Goal: Communication & Community: Answer question/provide support

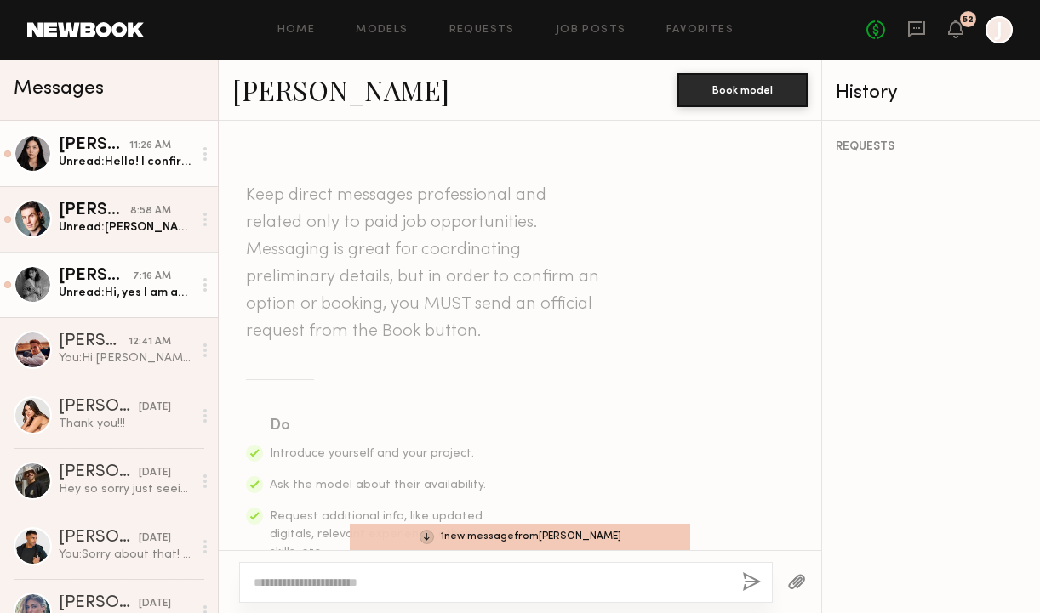
scroll to position [1295, 0]
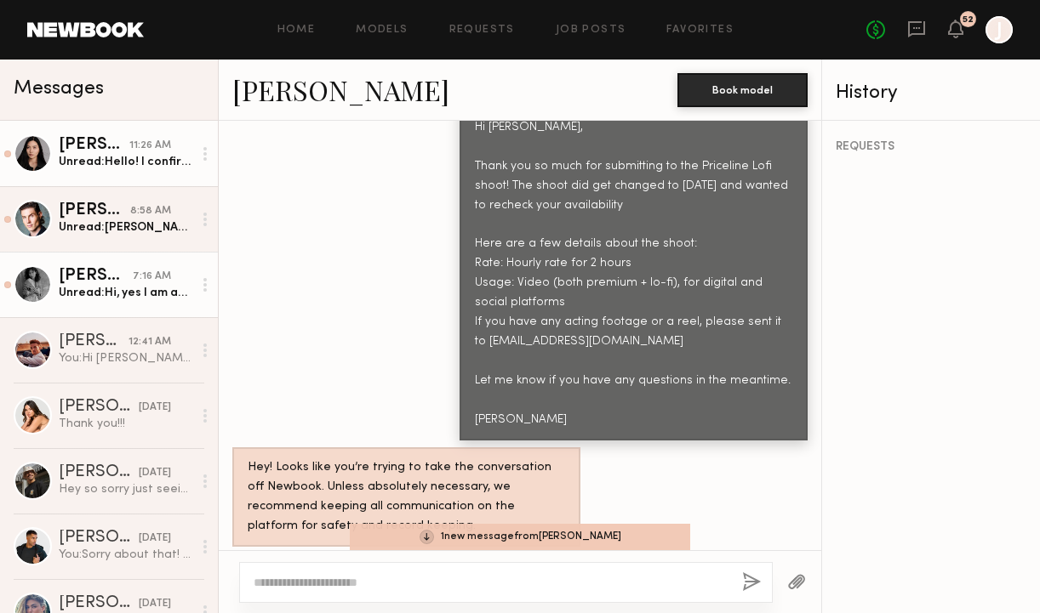
click at [95, 168] on div "Unread: Hello! I confirm I am available the new asking date. I will also send m…" at bounding box center [126, 162] width 134 height 16
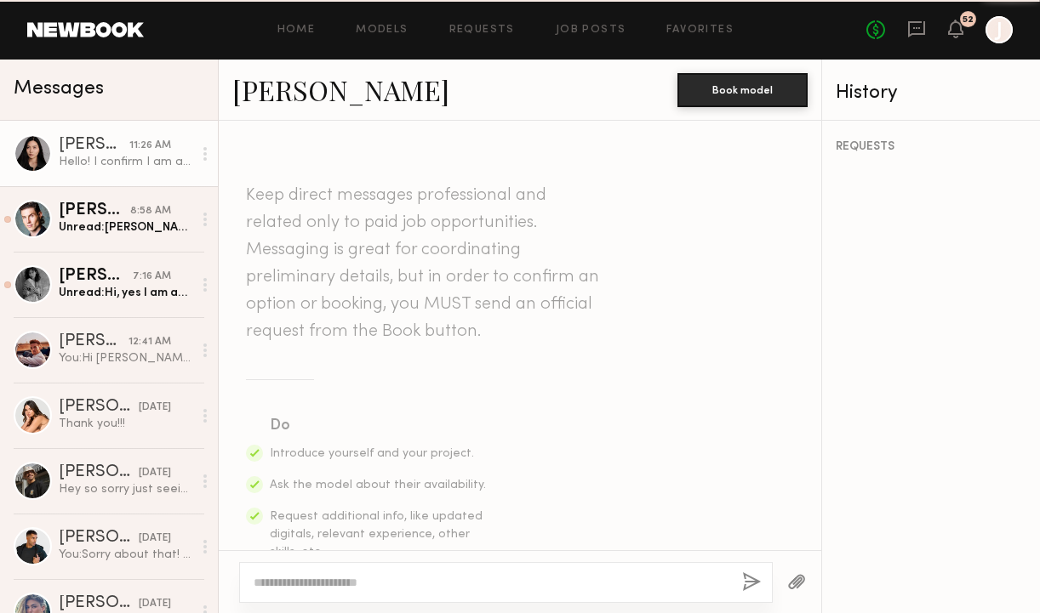
scroll to position [2665, 0]
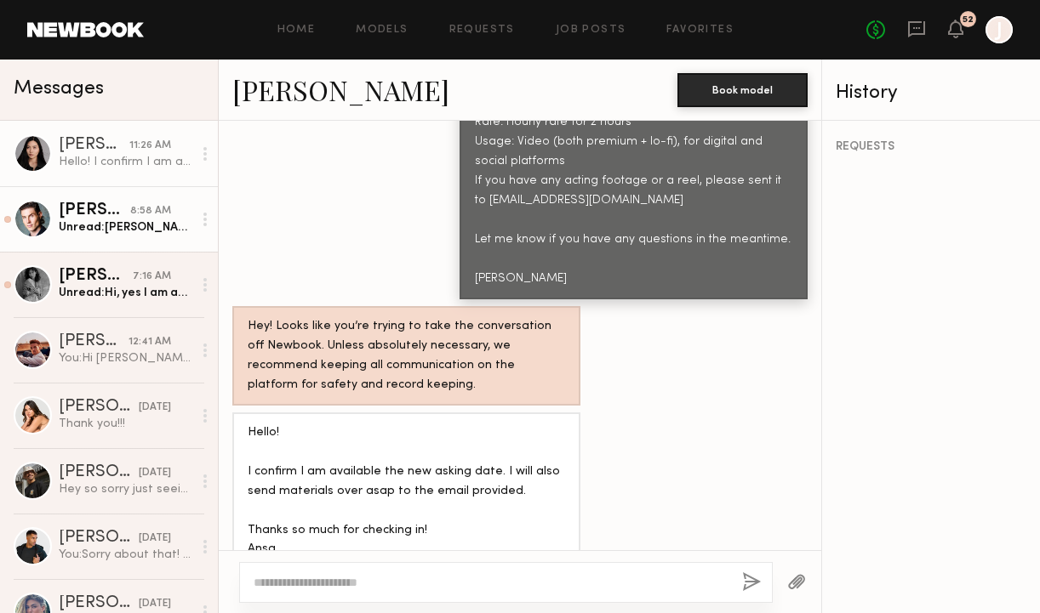
click at [103, 214] on div "[PERSON_NAME]" at bounding box center [94, 210] width 71 height 17
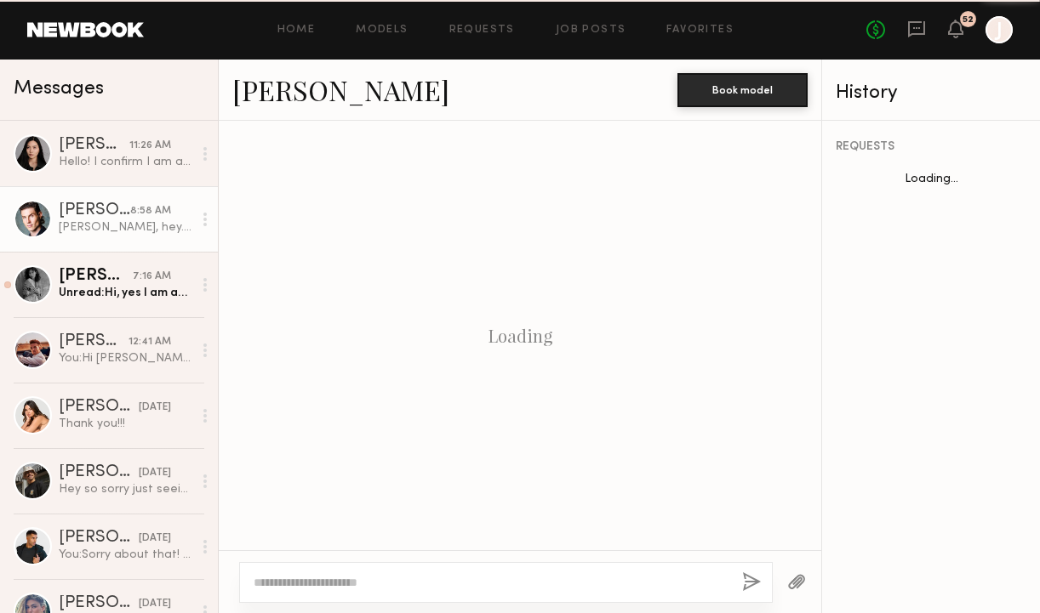
scroll to position [2806, 0]
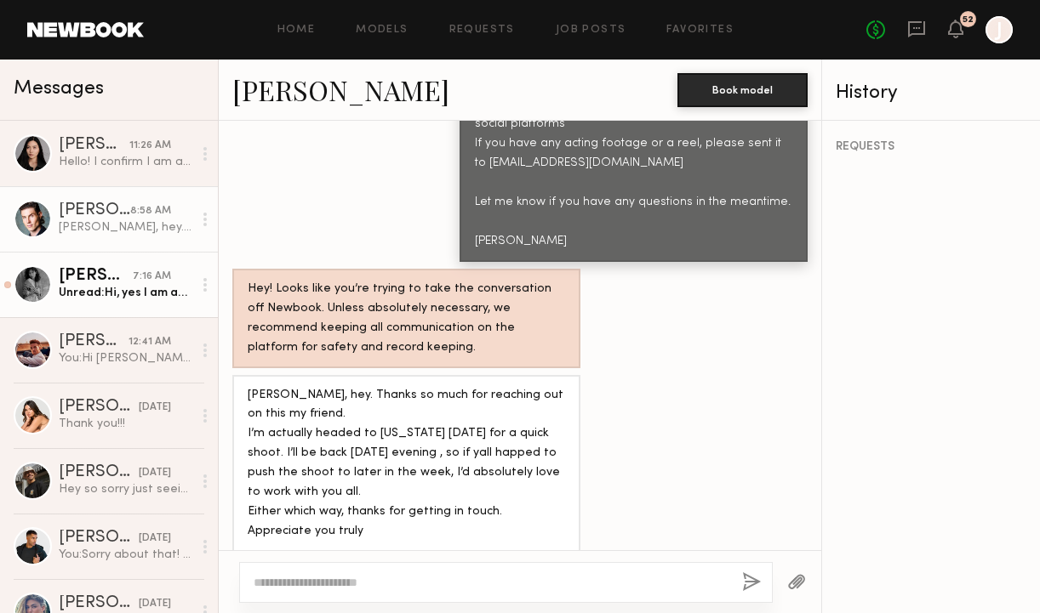
click at [111, 285] on div "Unread: Hi, yes I am available on the 15th. Will send a link to my reel footage…" at bounding box center [126, 293] width 134 height 16
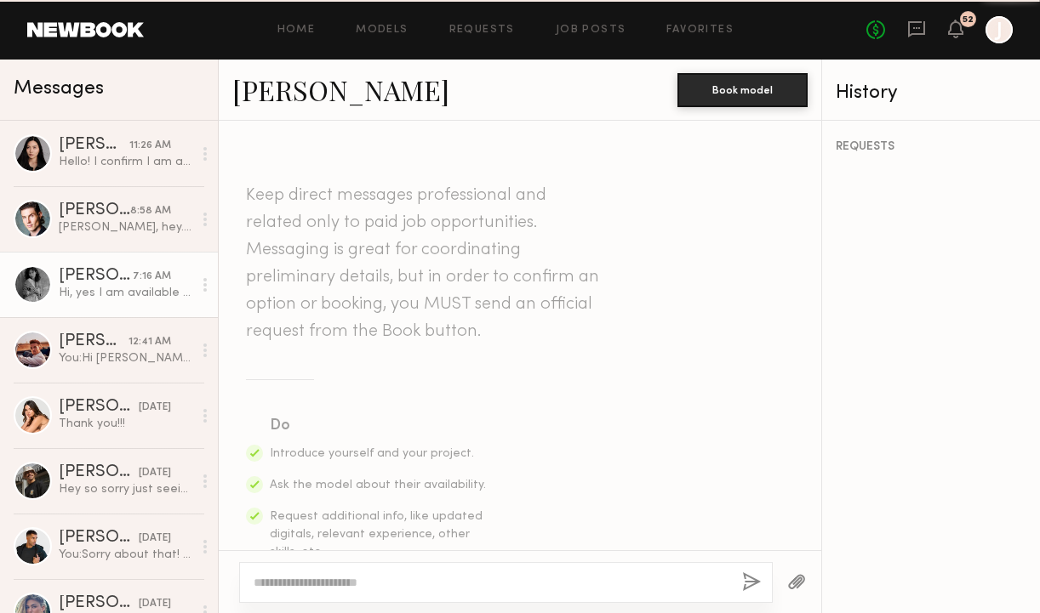
scroll to position [1339, 0]
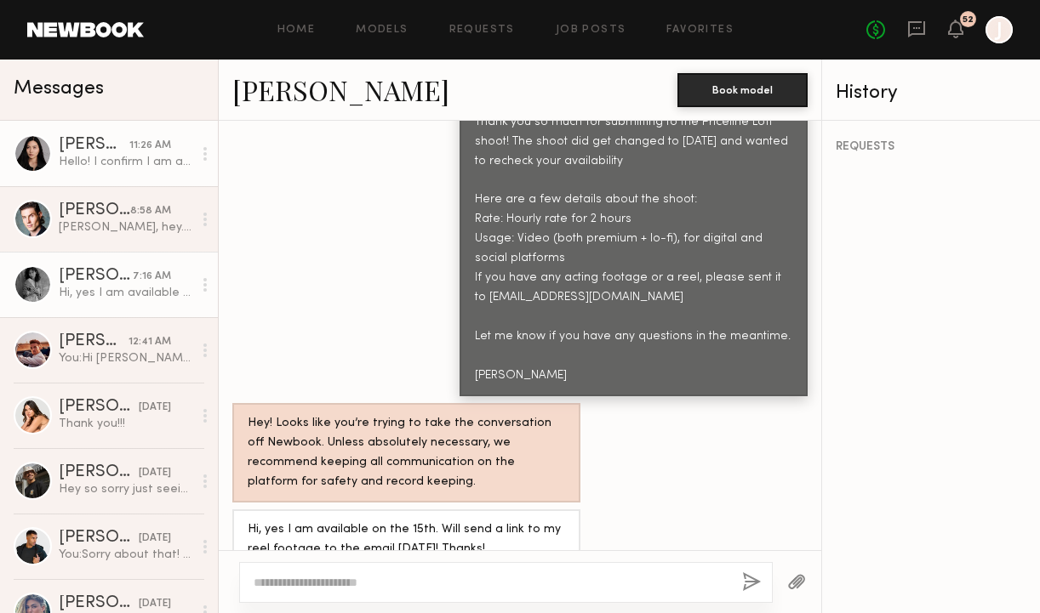
click at [77, 153] on div "[PERSON_NAME]" at bounding box center [94, 145] width 71 height 17
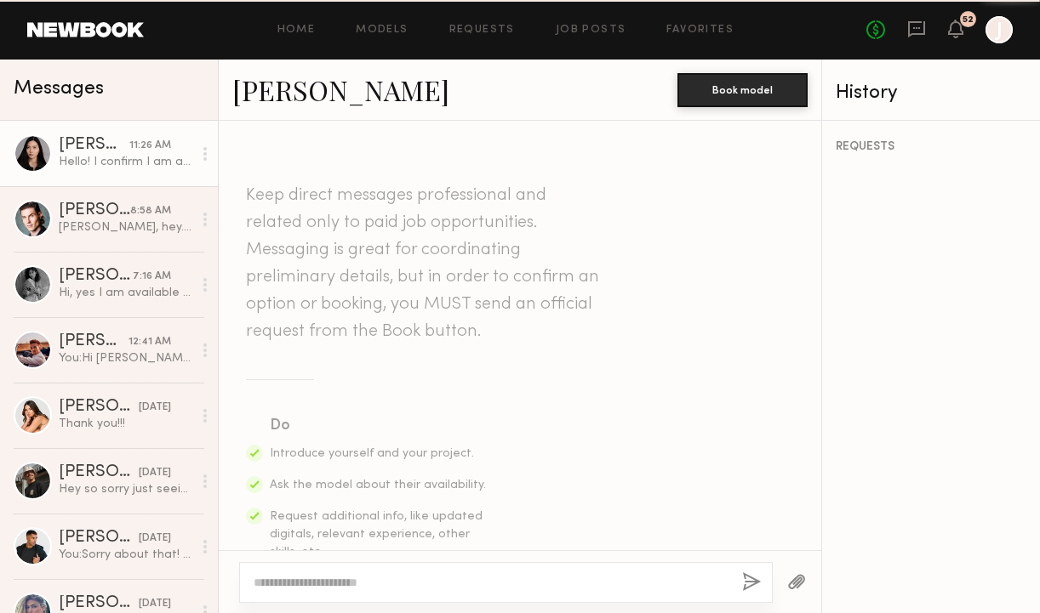
scroll to position [2665, 0]
